Goal: Task Accomplishment & Management: Complete application form

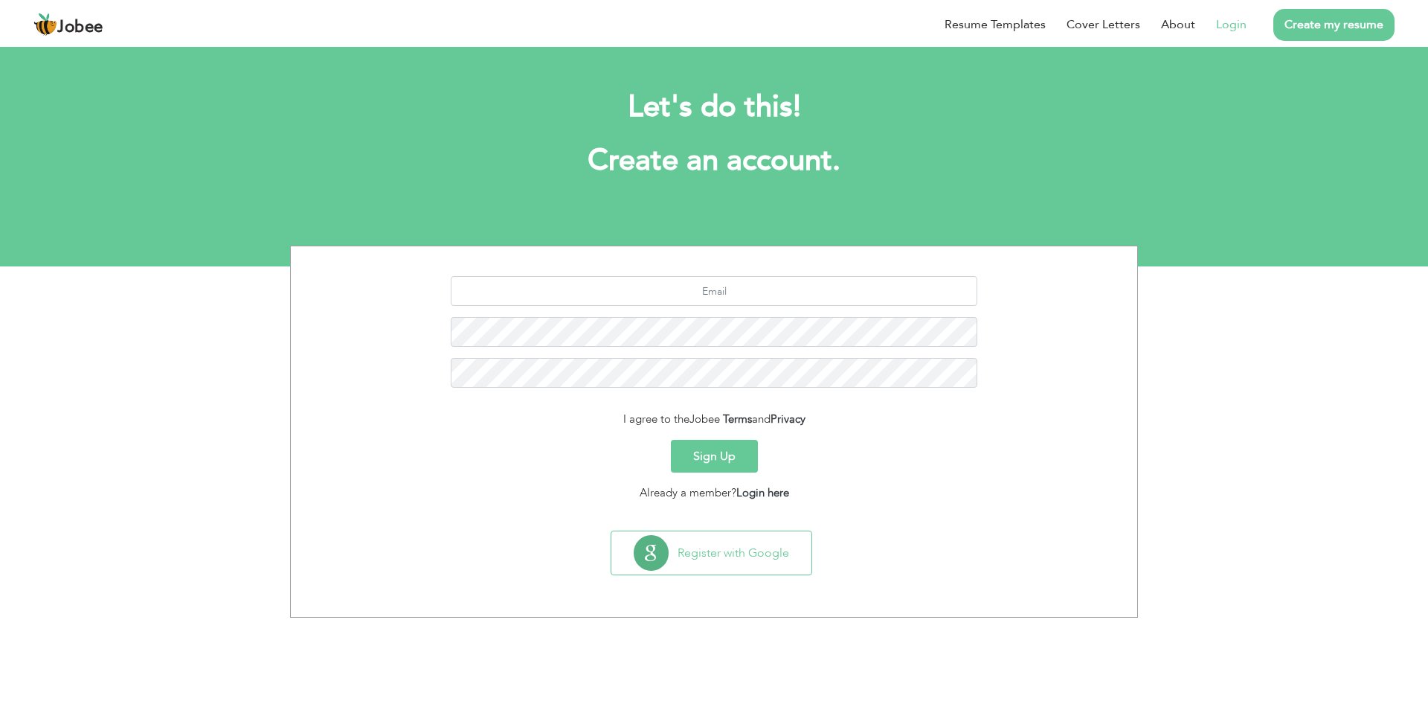
click at [1238, 29] on link "Login" at bounding box center [1231, 25] width 30 height 18
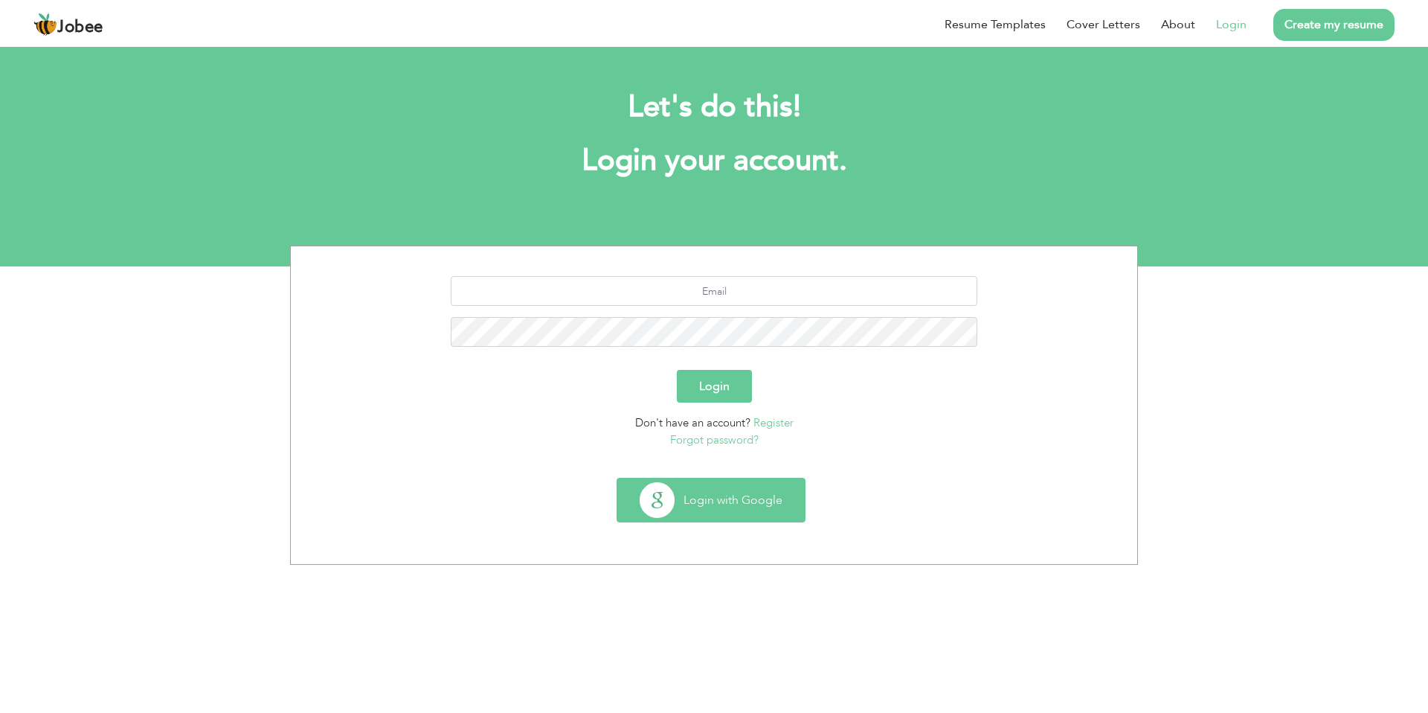
click at [706, 506] on button "Login with Google" at bounding box center [710, 499] width 187 height 43
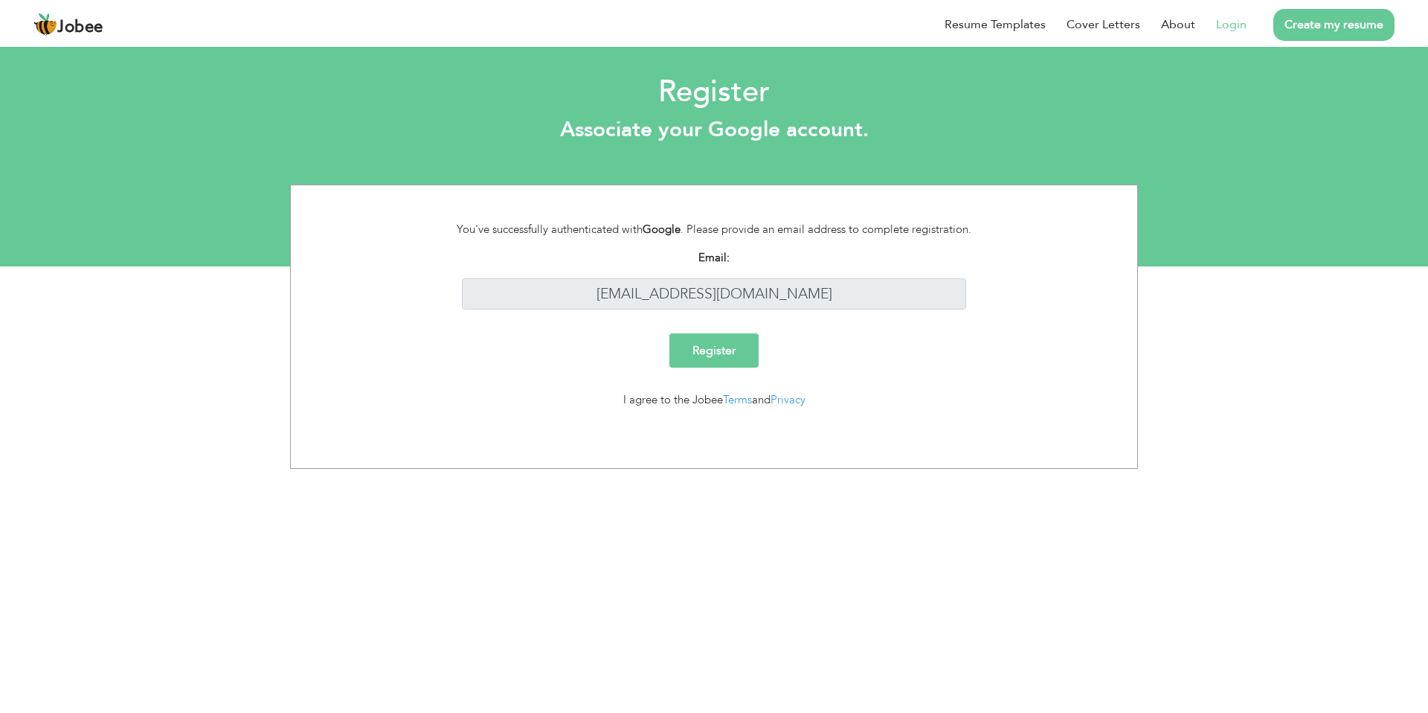
click at [1225, 27] on link "Login" at bounding box center [1231, 25] width 30 height 18
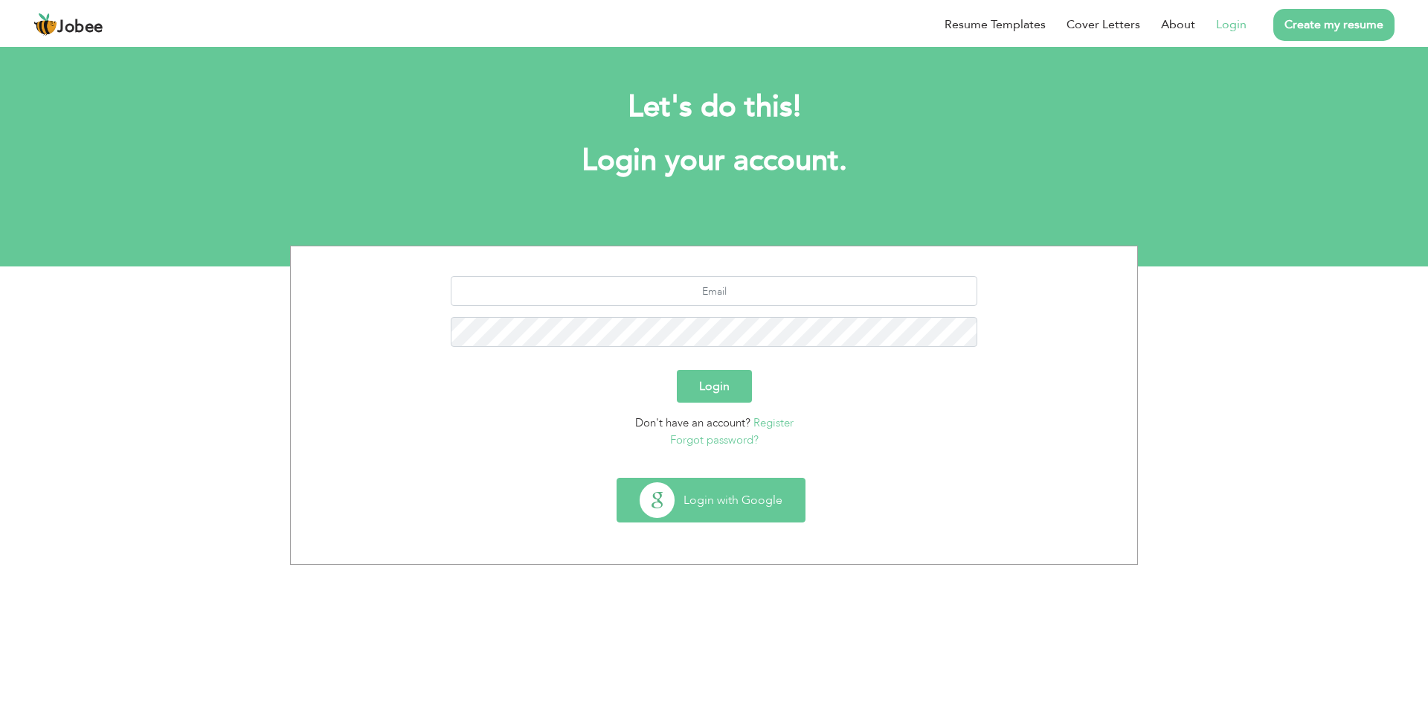
click at [716, 510] on button "Login with Google" at bounding box center [710, 499] width 187 height 43
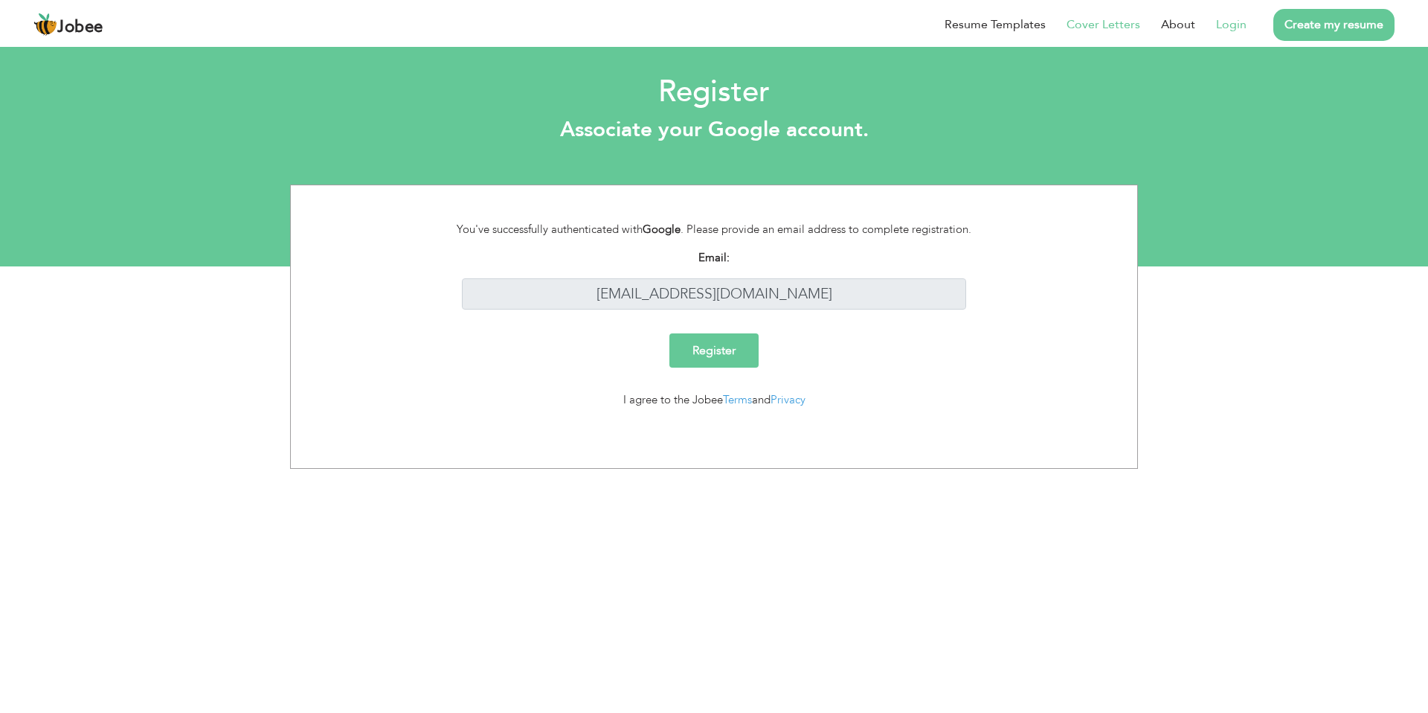
click at [1139, 25] on link "Cover Letters" at bounding box center [1104, 25] width 74 height 18
click at [998, 27] on link "Resume Templates" at bounding box center [995, 25] width 101 height 18
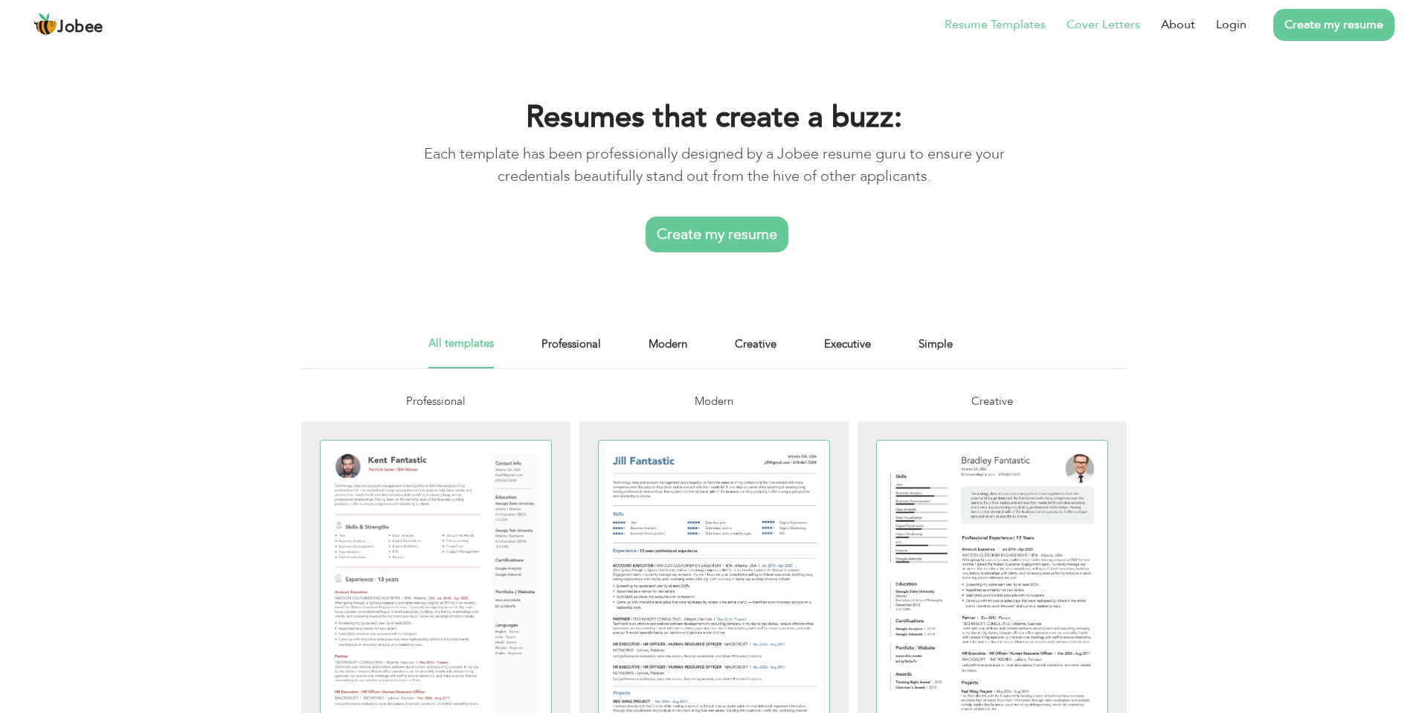
click at [1096, 22] on link "Cover Letters" at bounding box center [1104, 25] width 74 height 18
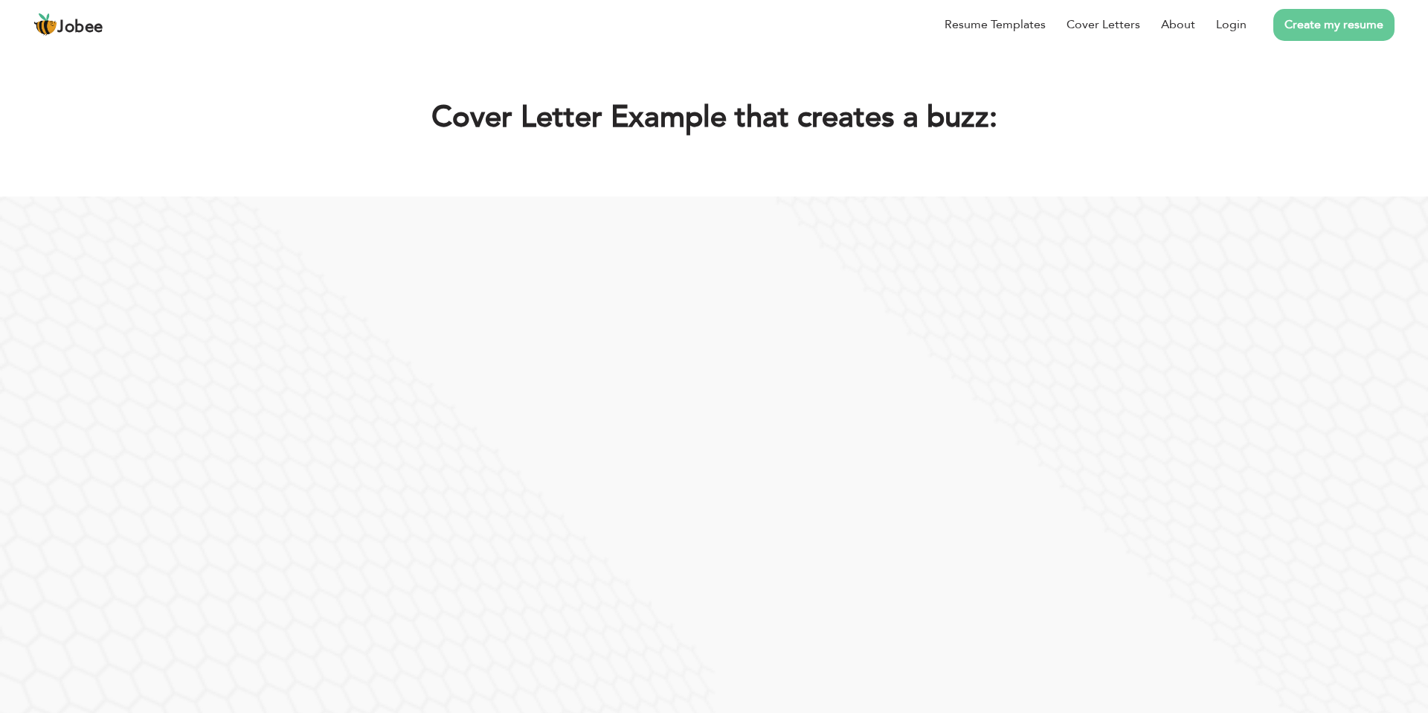
scroll to position [43, 0]
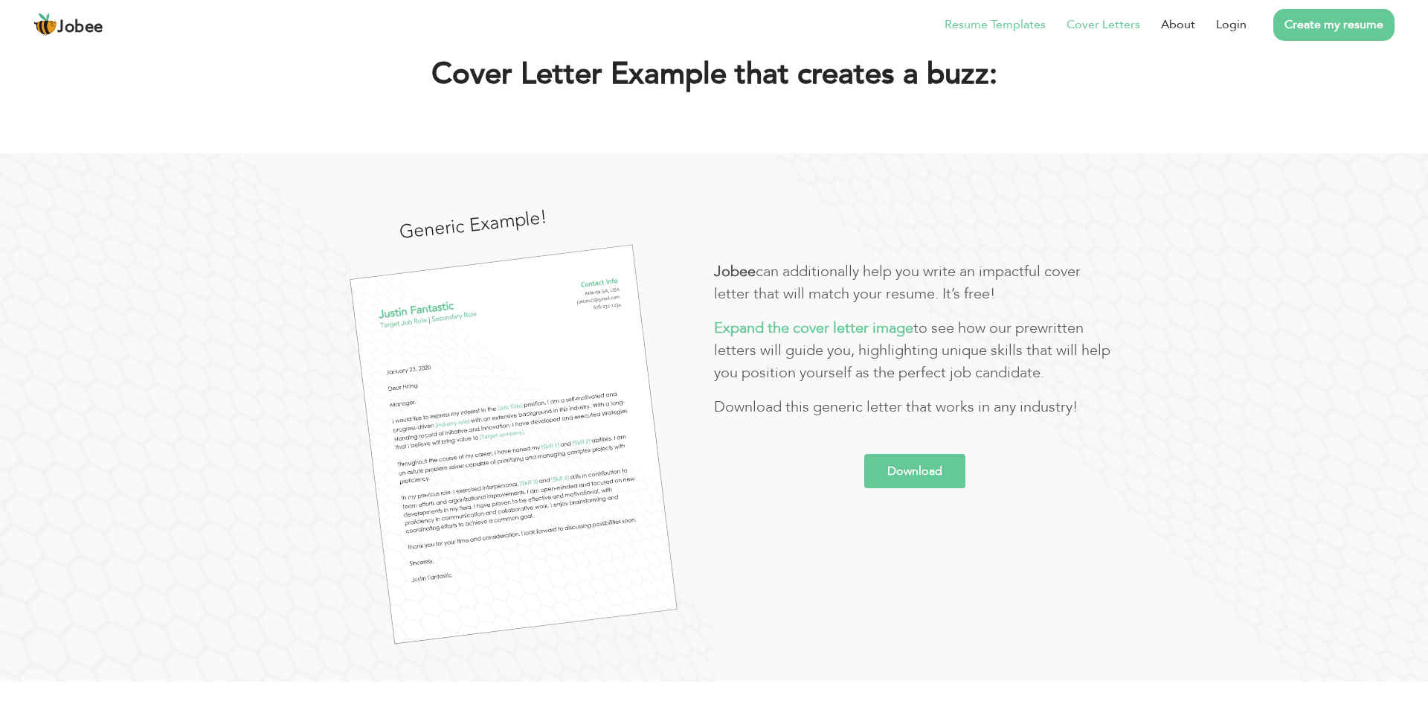
click at [995, 25] on link "Resume Templates" at bounding box center [995, 25] width 101 height 18
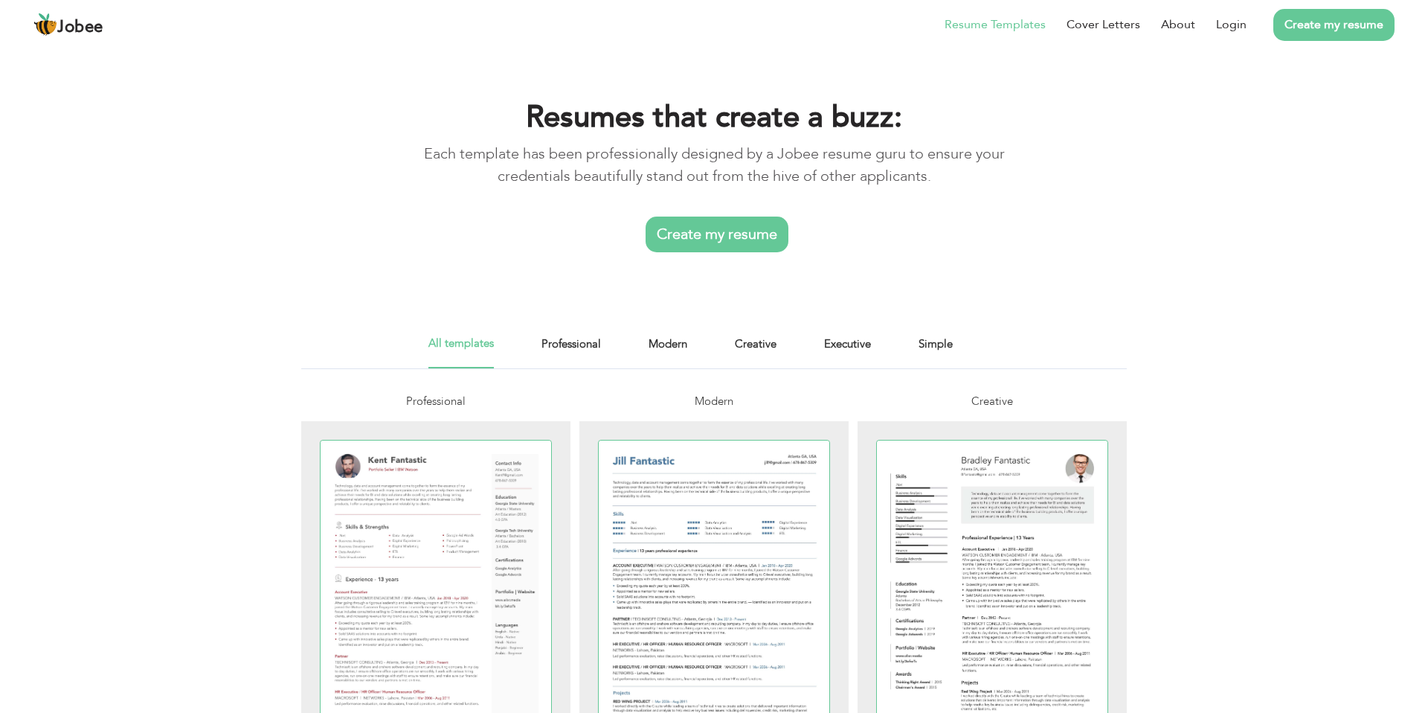
click at [759, 240] on link "Create my resume" at bounding box center [717, 234] width 143 height 36
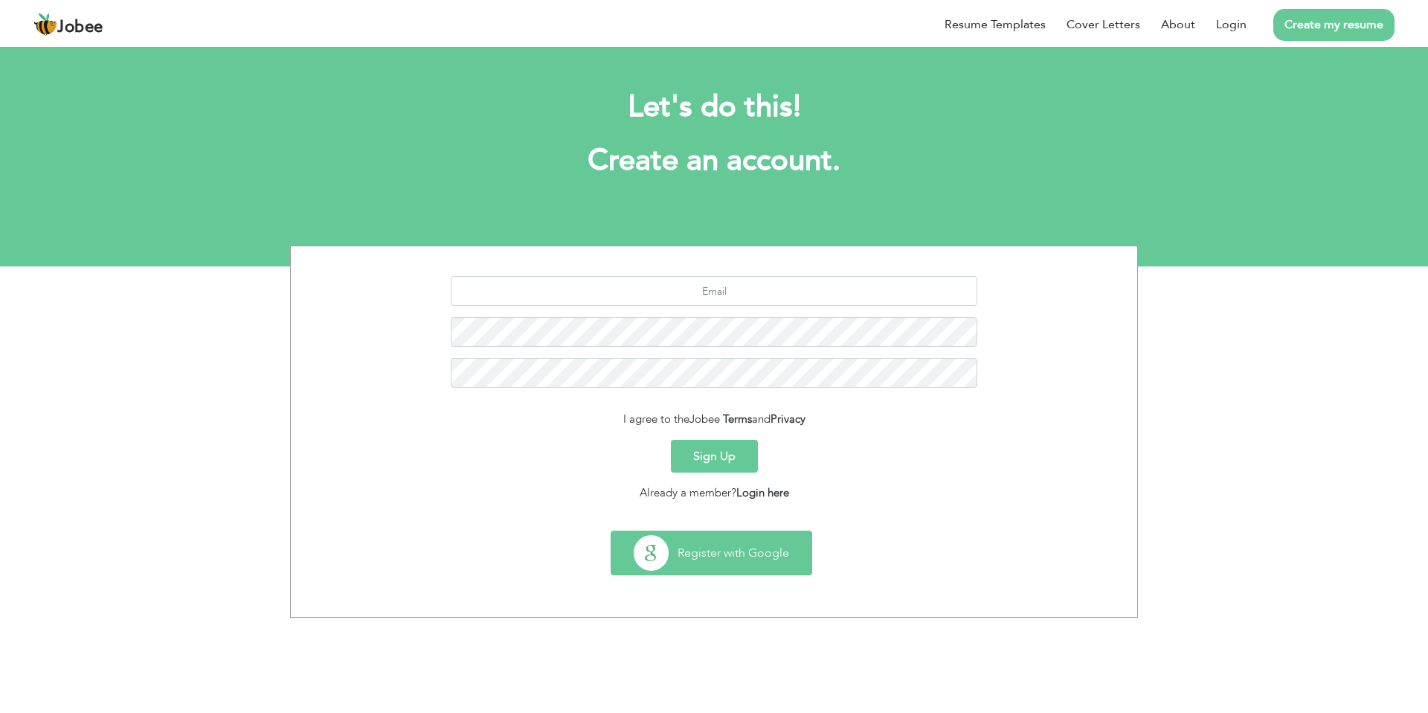
click at [720, 543] on button "Register with Google" at bounding box center [711, 552] width 200 height 43
